Goal: Task Accomplishment & Management: Use online tool/utility

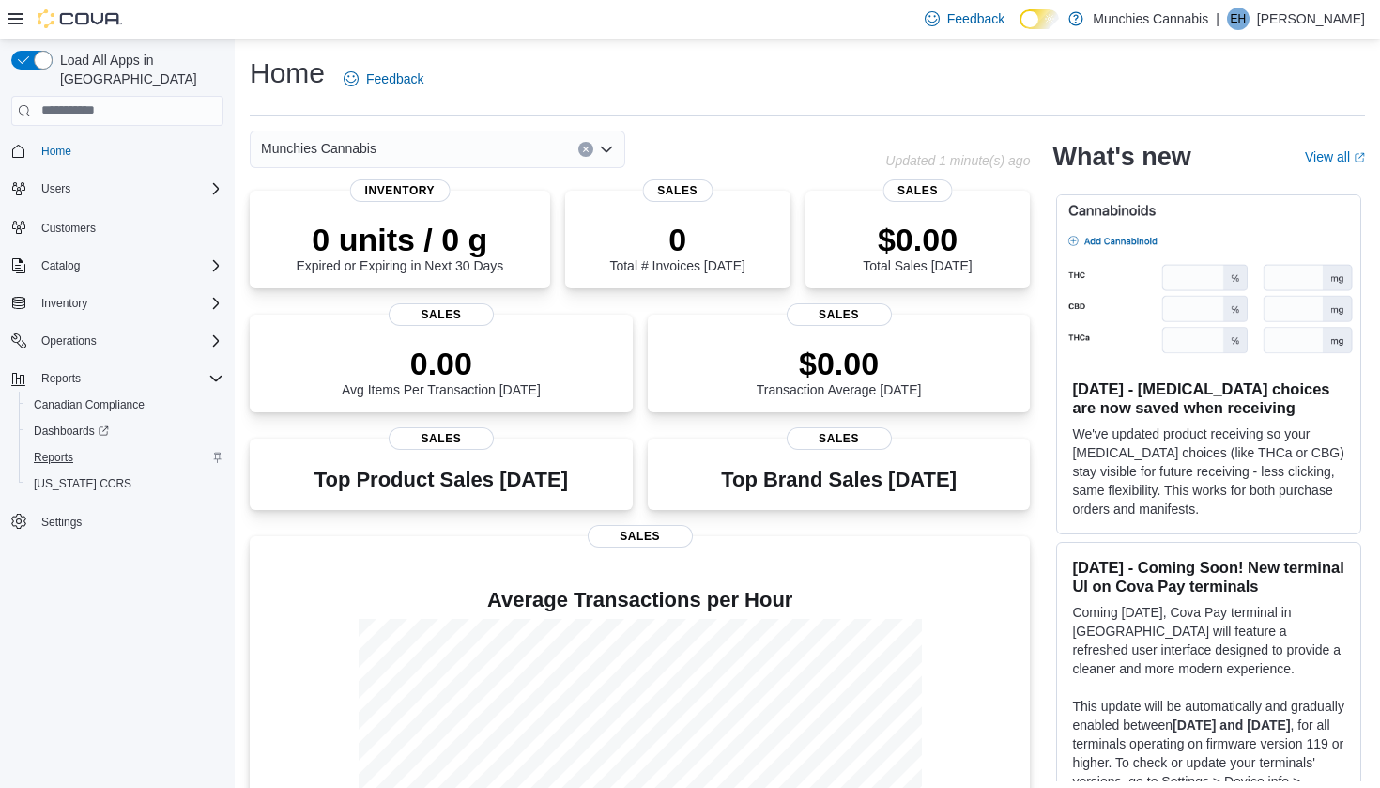
click at [45, 450] on span "Reports" at bounding box center [53, 457] width 39 height 15
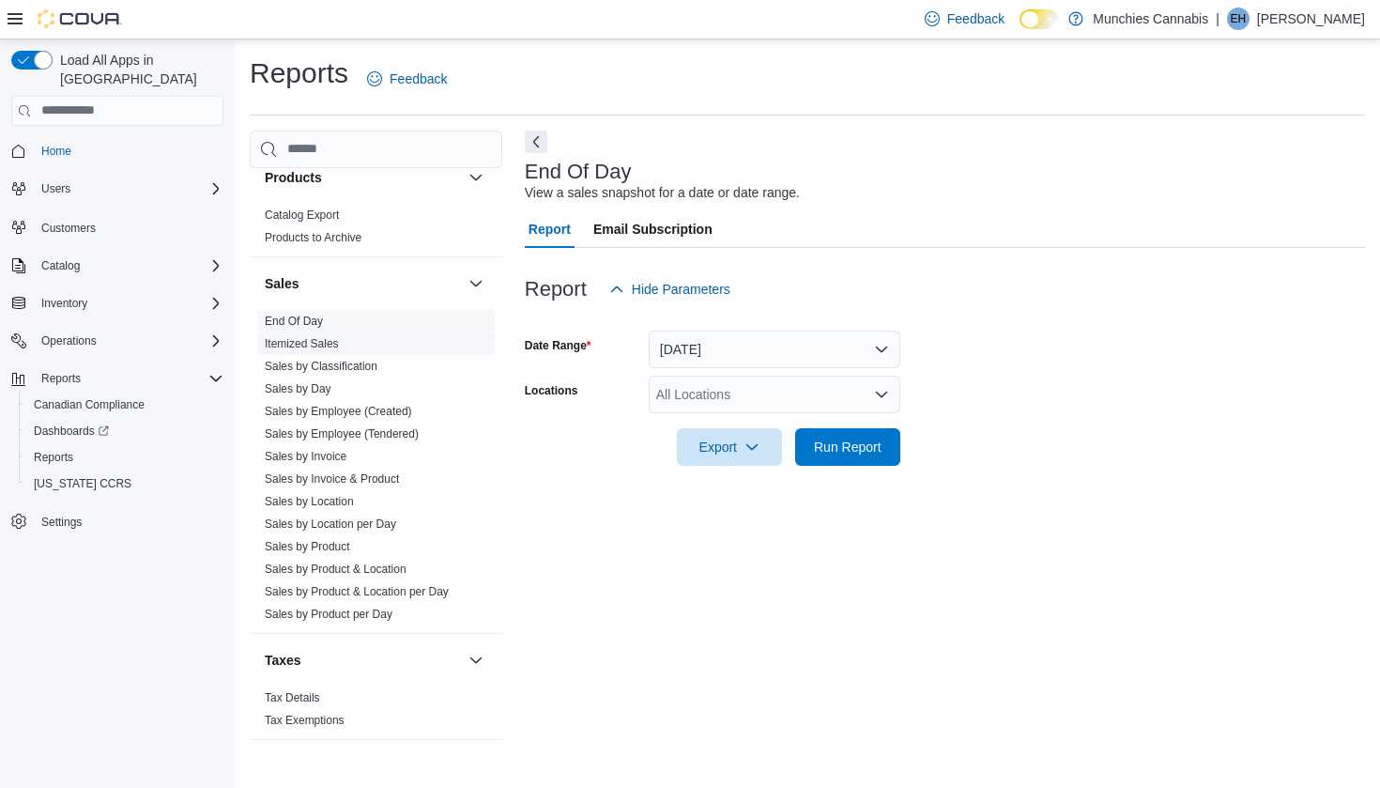
scroll to position [1216, 0]
click at [306, 324] on link "End Of Day" at bounding box center [294, 324] width 58 height 13
click at [883, 387] on icon "Open list of options" at bounding box center [881, 394] width 15 height 15
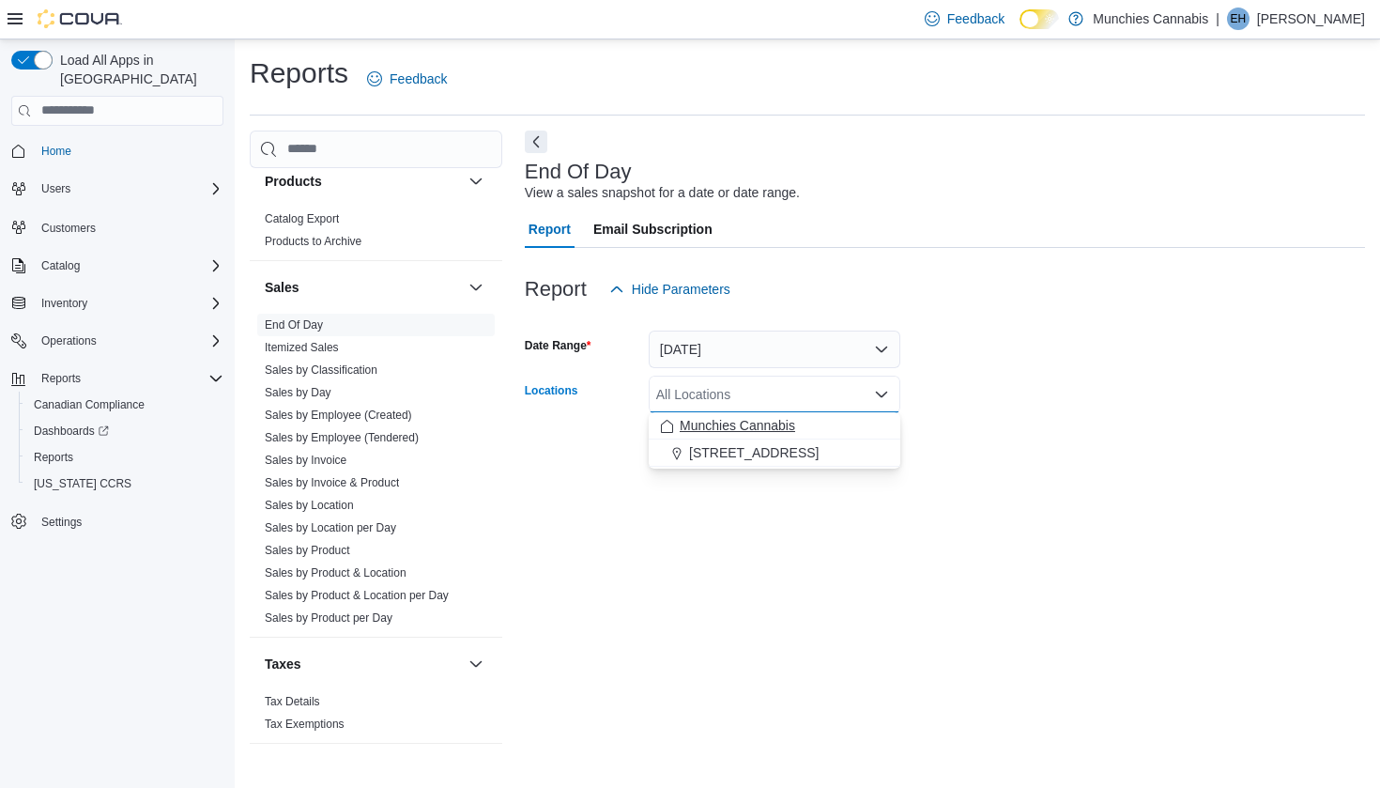
click at [816, 423] on div "Munchies Cannabis" at bounding box center [774, 425] width 229 height 19
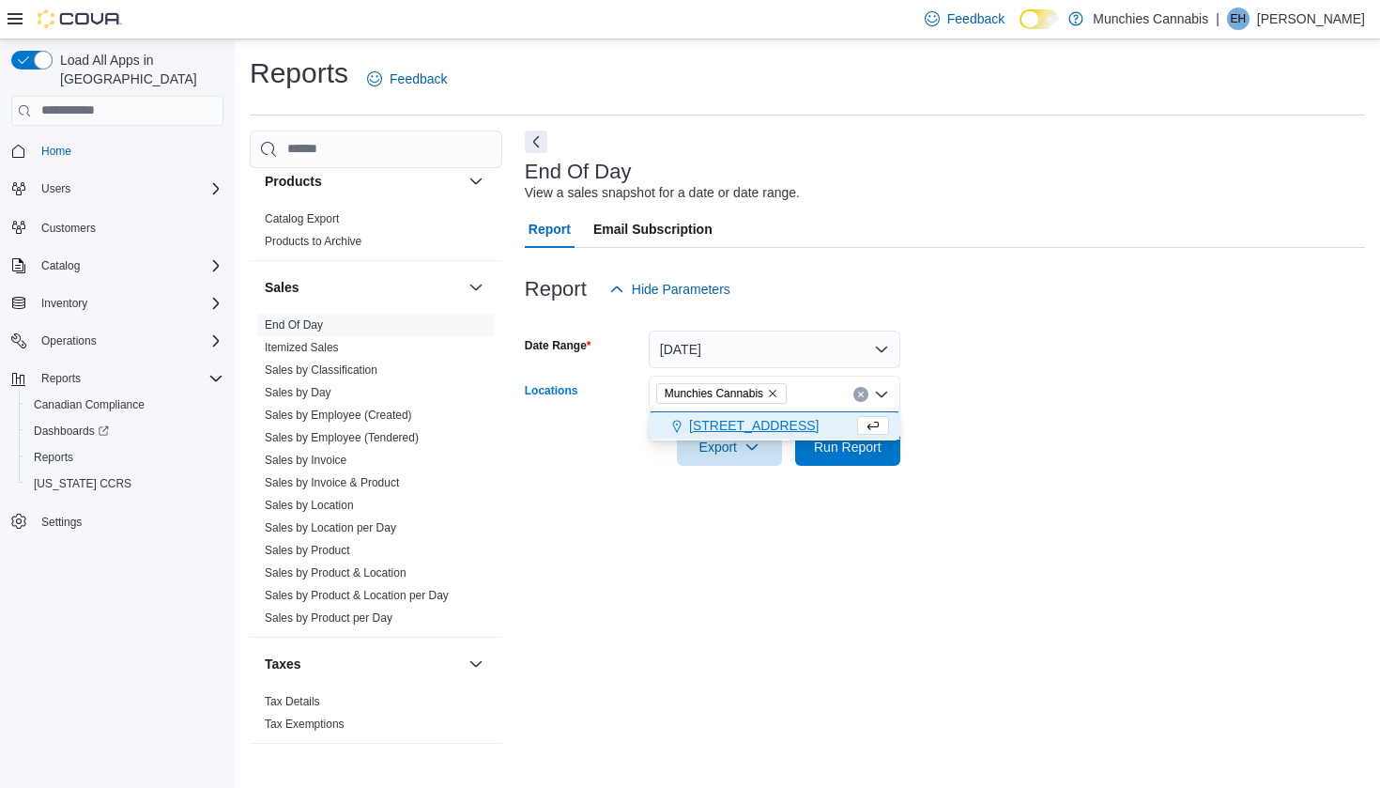
click at [766, 425] on span "[STREET_ADDRESS]" at bounding box center [754, 425] width 130 height 19
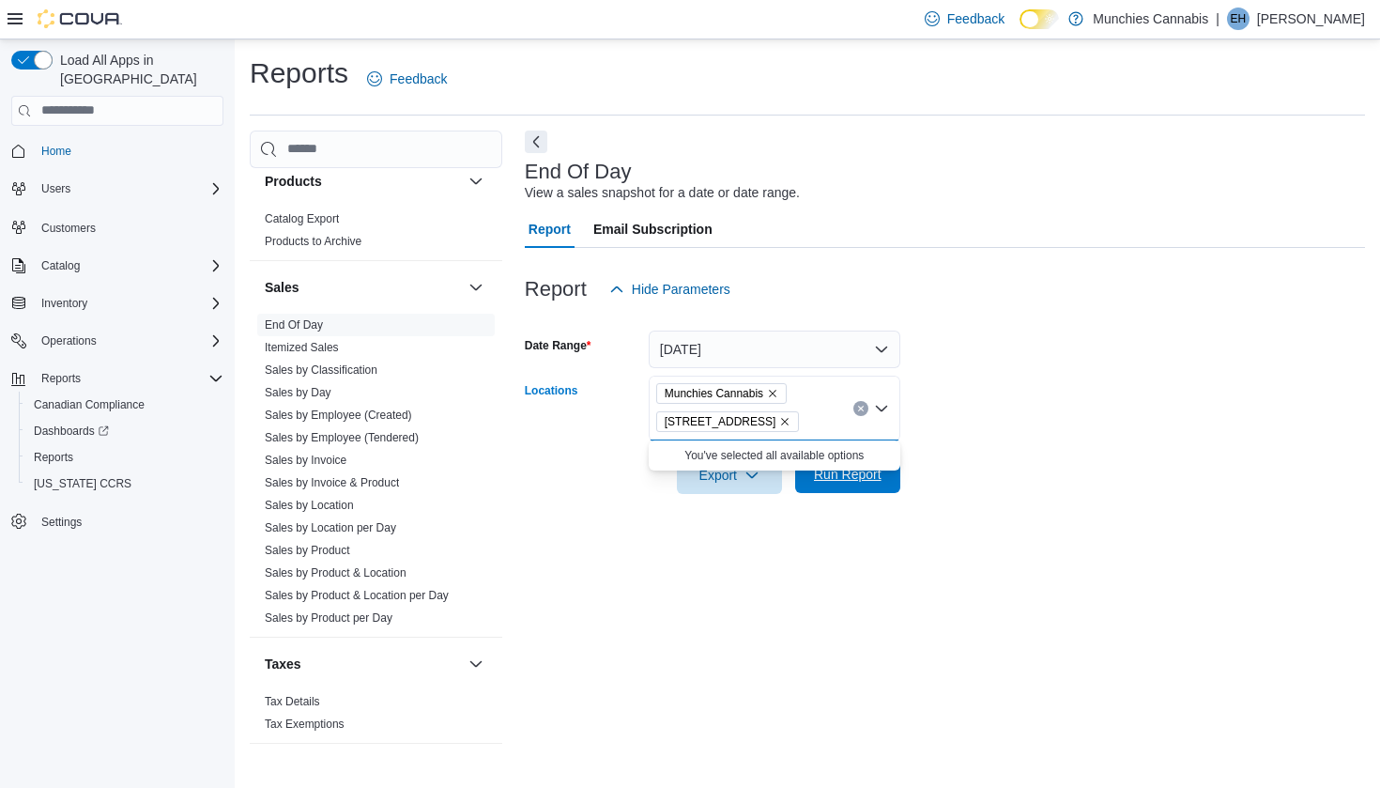
click at [864, 487] on span "Run Report" at bounding box center [848, 474] width 83 height 38
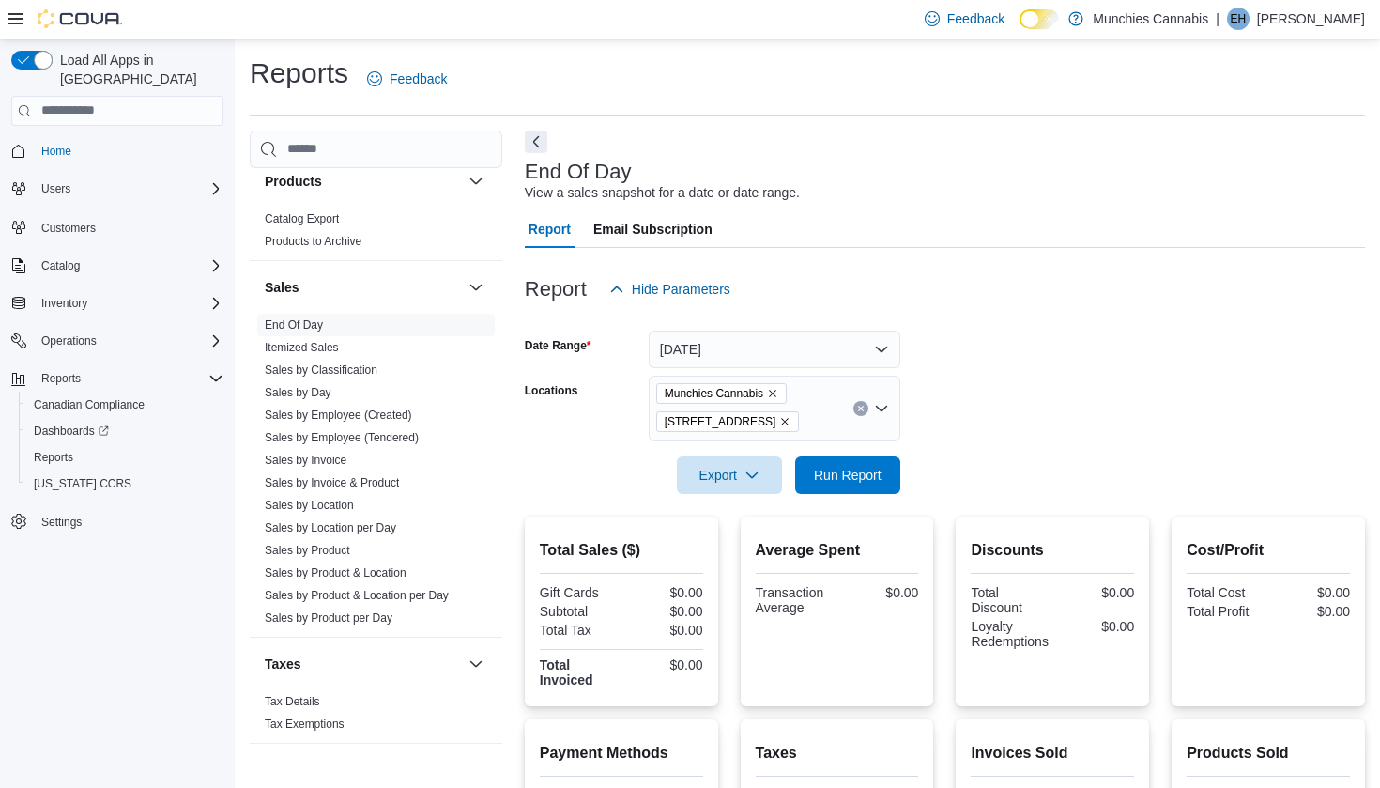
drag, startPoint x: 1047, startPoint y: 383, endPoint x: 1012, endPoint y: 386, distance: 34.9
click at [1029, 389] on form "Date Range [DATE] Locations Munchies Cannabis [STREET_ADDRESS] Export Run Report" at bounding box center [945, 401] width 840 height 186
click at [865, 353] on button "[DATE]" at bounding box center [775, 350] width 252 height 38
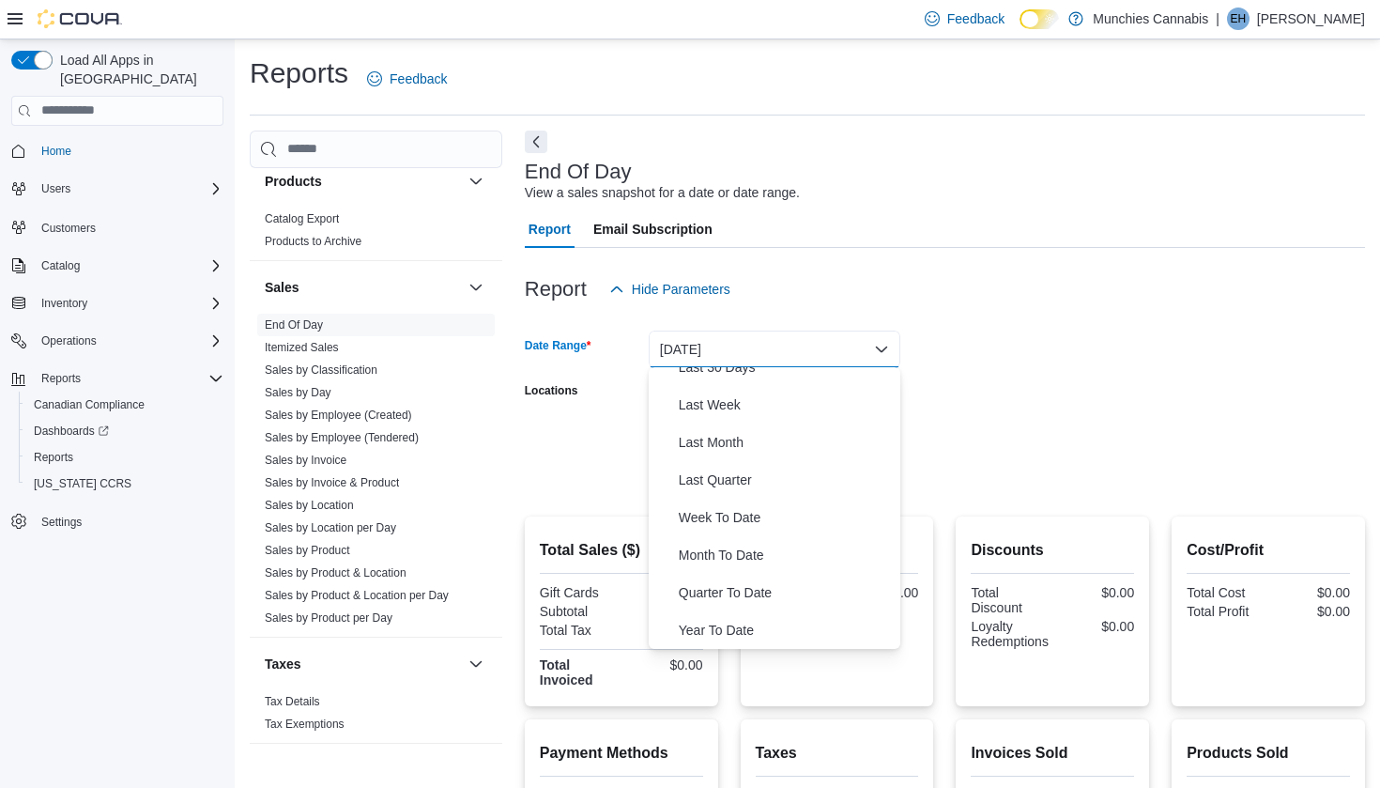
scroll to position [220, 0]
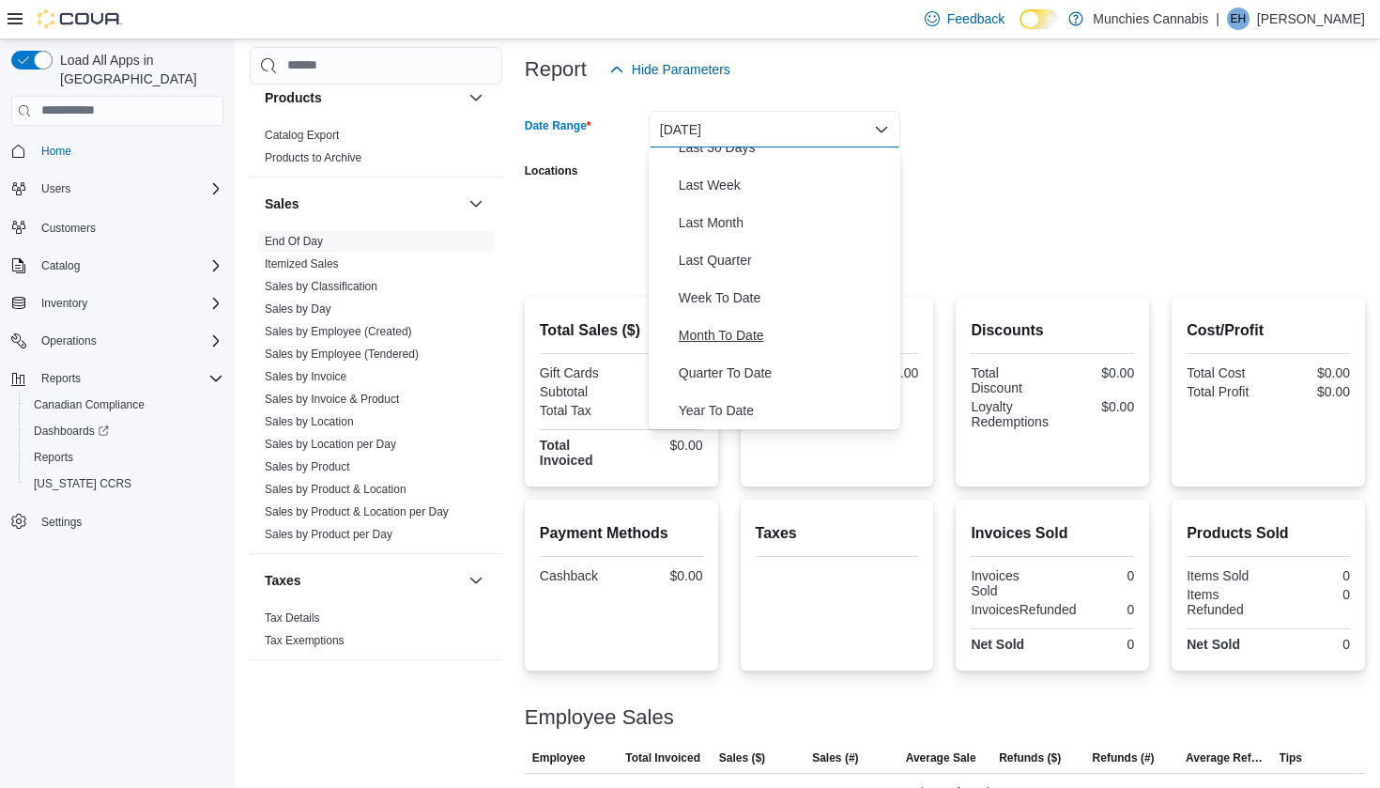
click at [719, 333] on span "Month To Date" at bounding box center [786, 335] width 214 height 23
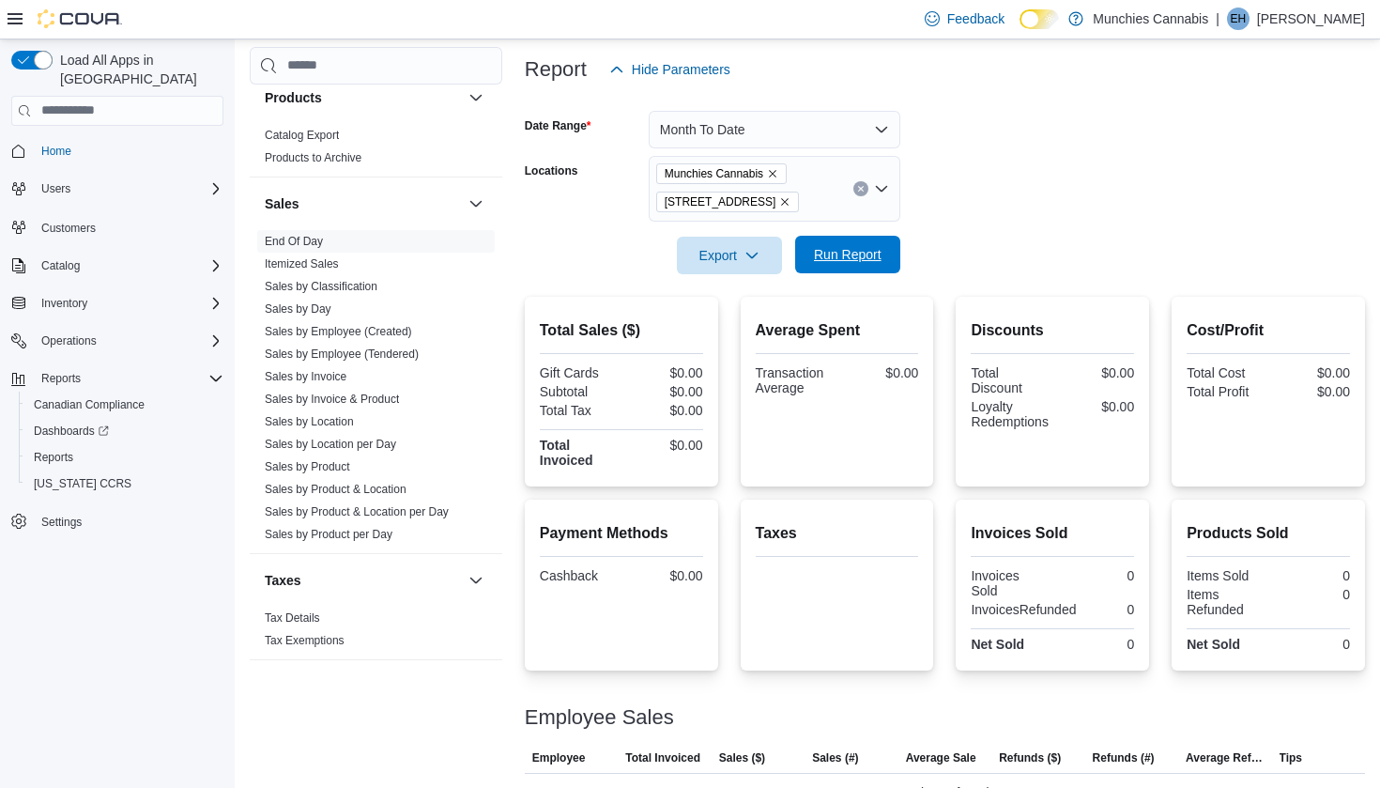
click at [853, 259] on span "Run Report" at bounding box center [848, 254] width 68 height 19
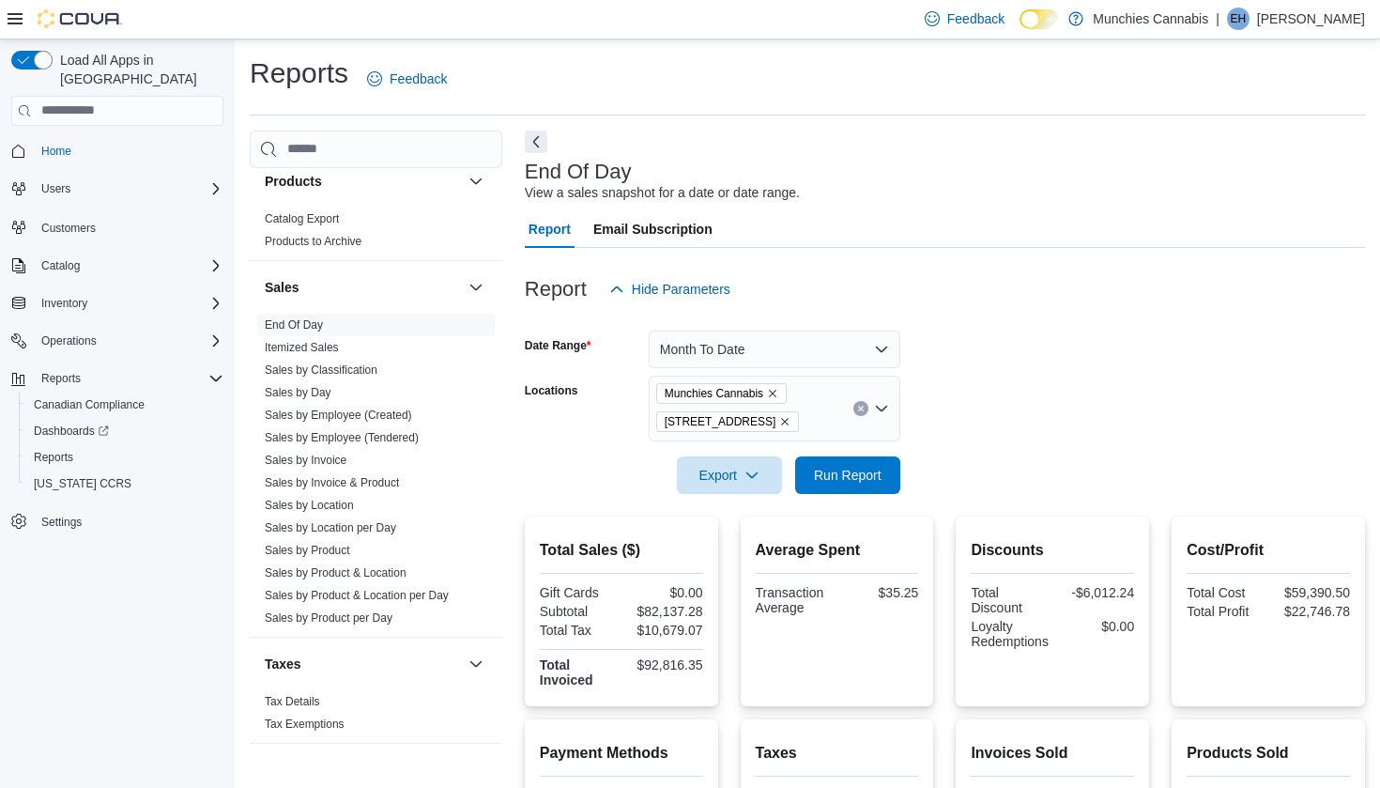
click at [1047, 316] on div at bounding box center [945, 319] width 840 height 23
